Goal: Information Seeking & Learning: Learn about a topic

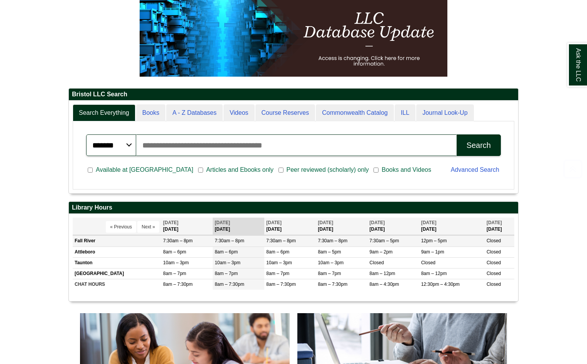
scroll to position [115, 0]
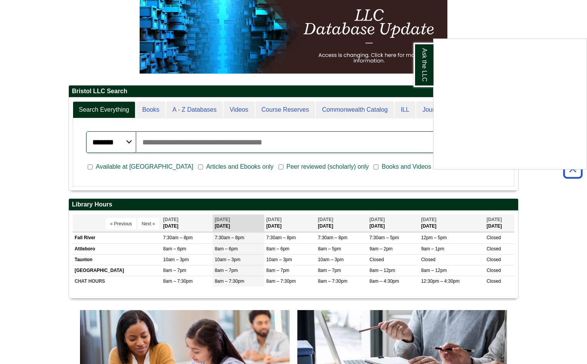
click at [571, 172] on div "Ask the LLC" at bounding box center [293, 182] width 587 height 364
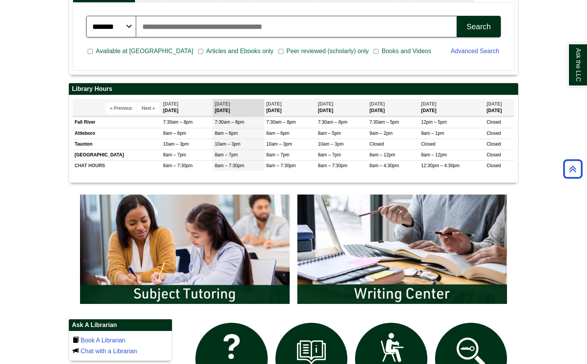
scroll to position [269, 0]
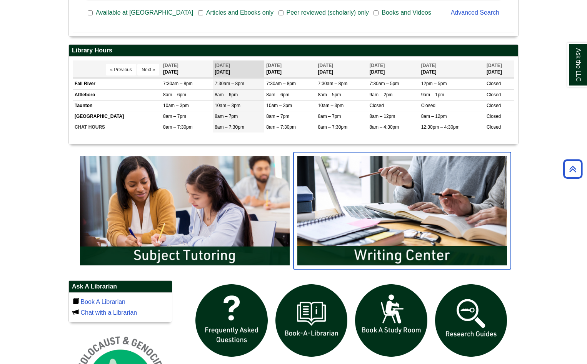
click at [354, 216] on img "slideshow" at bounding box center [403, 210] width 218 height 117
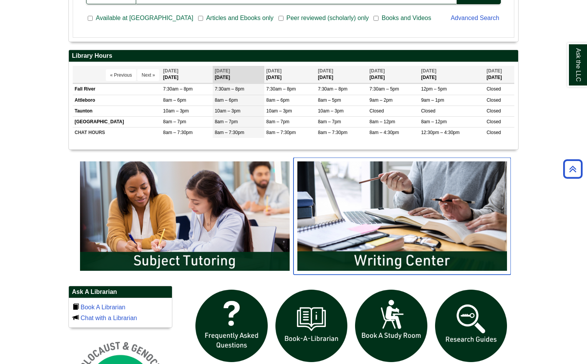
scroll to position [308, 0]
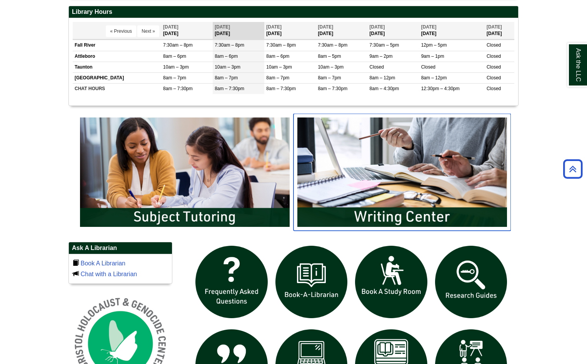
click at [427, 179] on img "slideshow" at bounding box center [403, 172] width 218 height 117
click at [365, 211] on img "slideshow" at bounding box center [403, 172] width 218 height 117
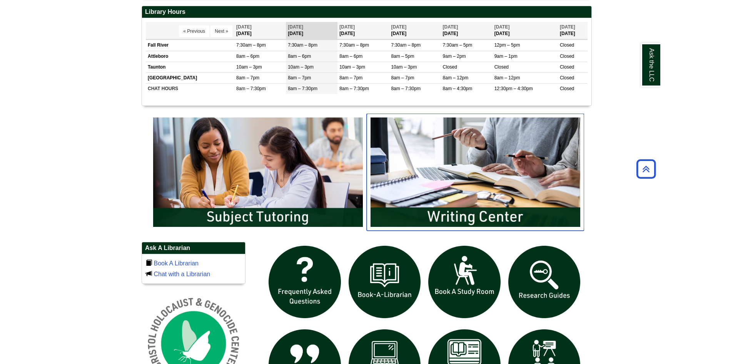
scroll to position [323, 0]
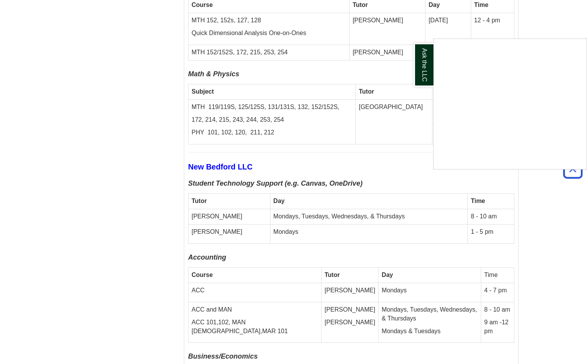
scroll to position [2898, 0]
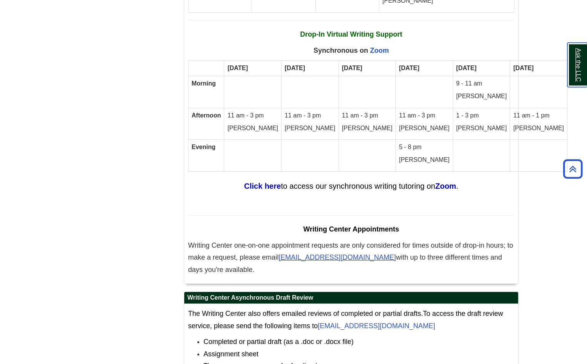
scroll to position [4592, 0]
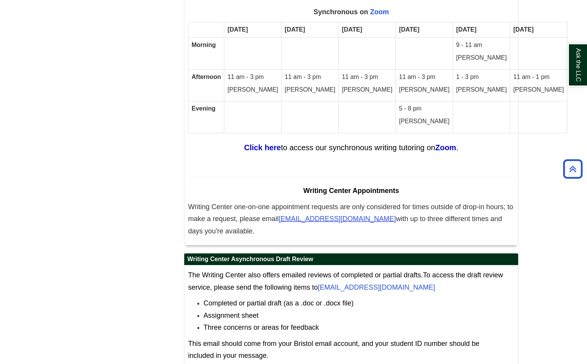
drag, startPoint x: 533, startPoint y: 165, endPoint x: 518, endPoint y: 164, distance: 15.4
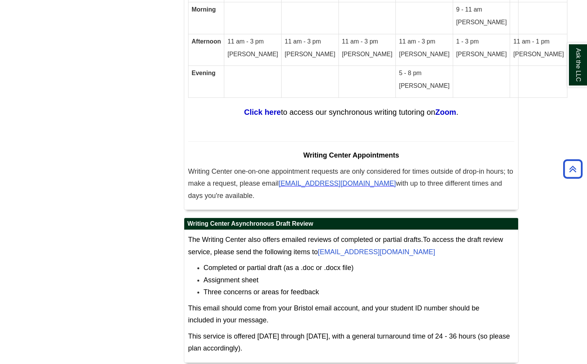
scroll to position [4630, 0]
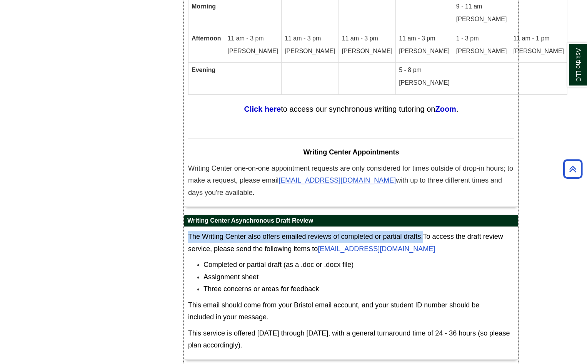
drag, startPoint x: 189, startPoint y: 195, endPoint x: 423, endPoint y: 200, distance: 233.7
click at [423, 233] on span "The Writing Center also offers emailed reviews of completed or partial drafts." at bounding box center [305, 237] width 235 height 8
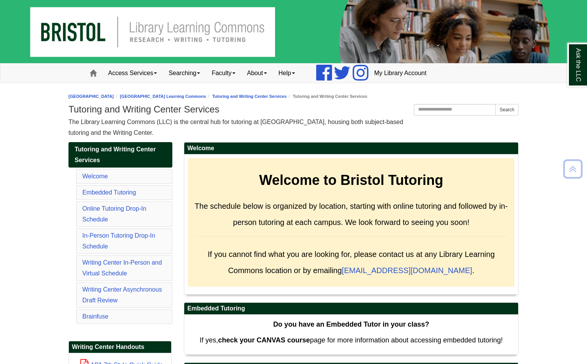
scroll to position [3938, 0]
